Goal: Book appointment/travel/reservation

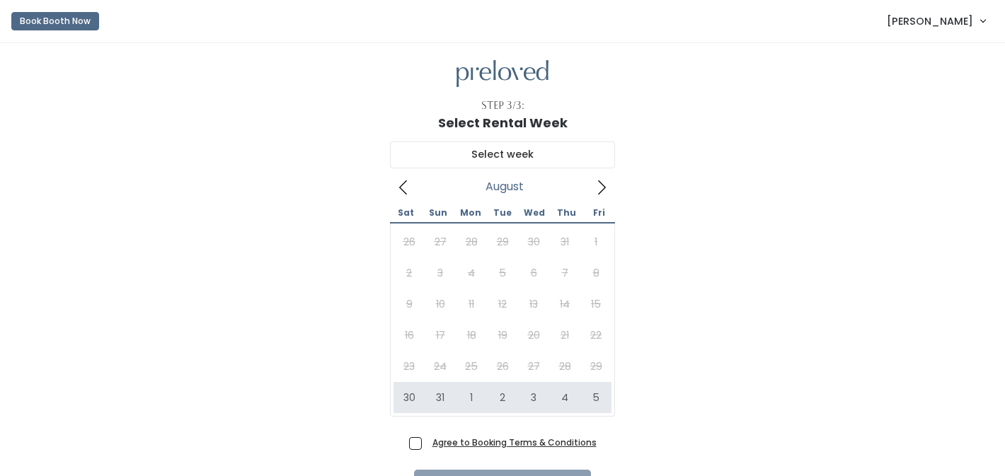
click at [475, 76] on img at bounding box center [503, 74] width 92 height 28
click at [933, 18] on span "[PERSON_NAME]" at bounding box center [930, 21] width 86 height 16
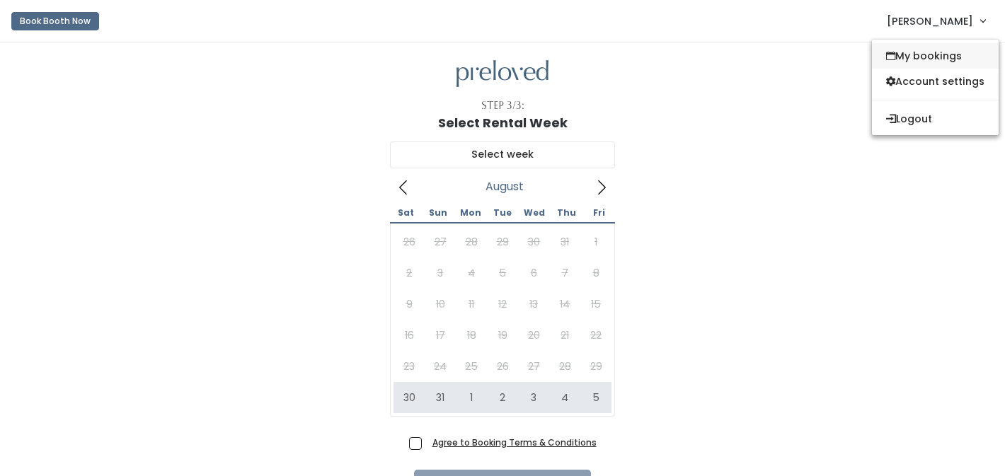
click at [917, 58] on link "My bookings" at bounding box center [935, 55] width 127 height 25
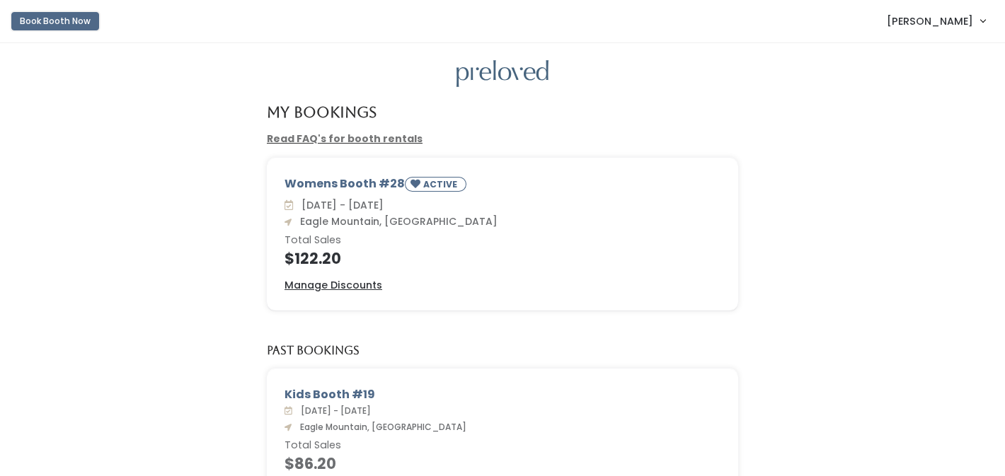
click at [67, 24] on button "Book Booth Now" at bounding box center [55, 21] width 88 height 18
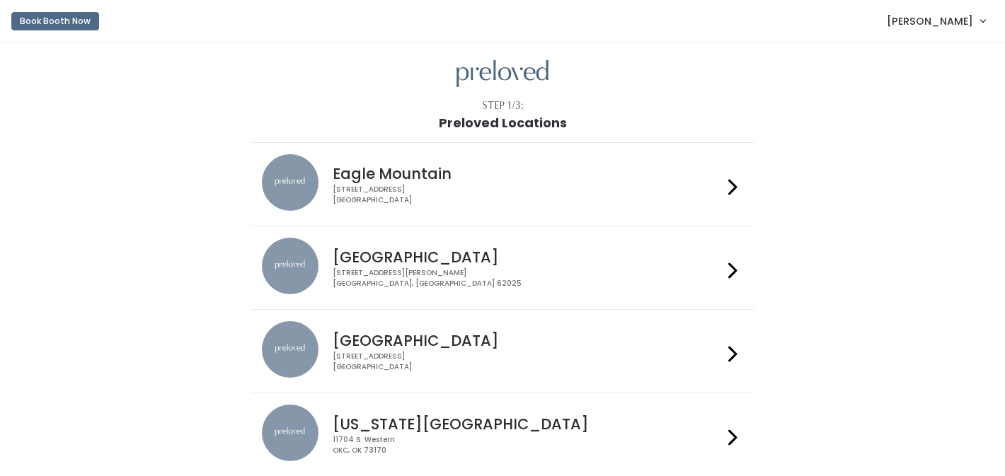
click at [527, 186] on div "4342 E Pony Express Pkwy Suite 200 Eagle Mountain, UT 84005" at bounding box center [527, 195] width 389 height 21
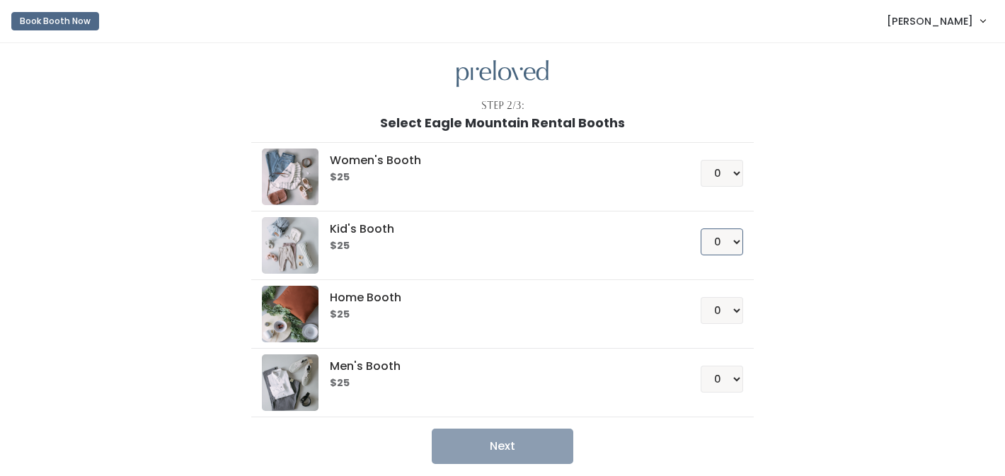
click at [736, 242] on select "0 1 2 3 4" at bounding box center [722, 242] width 42 height 27
select select "1"
click at [701, 229] on select "0 1 2 3 4" at bounding box center [722, 242] width 42 height 27
click at [511, 452] on button "Next" at bounding box center [503, 446] width 142 height 35
